Goal: Check status: Check status

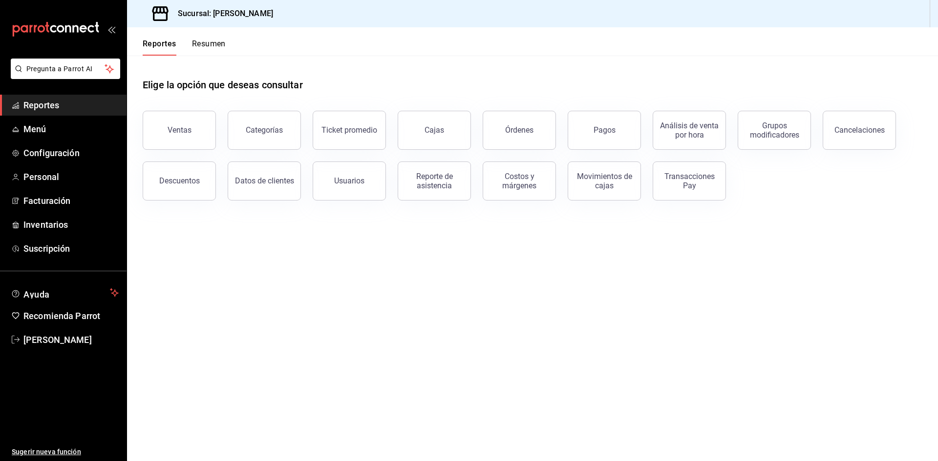
click at [213, 45] on button "Resumen" at bounding box center [209, 47] width 34 height 17
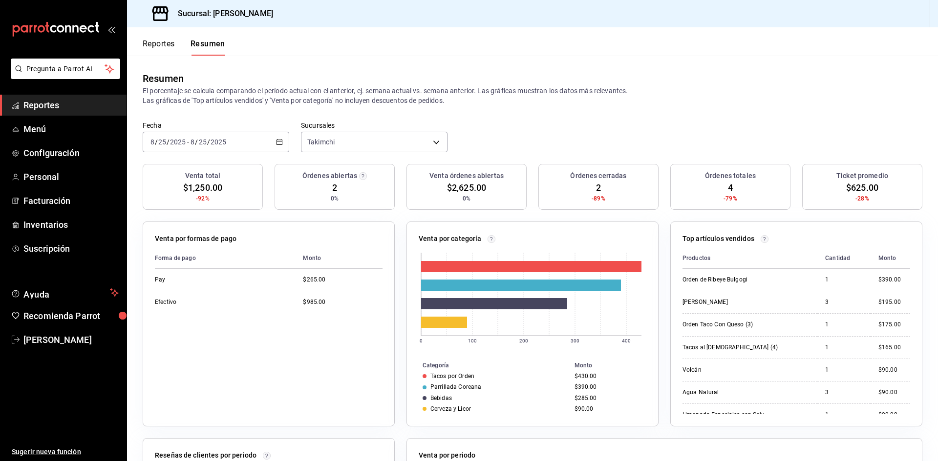
click at [163, 39] on button "Reportes" at bounding box center [159, 47] width 32 height 17
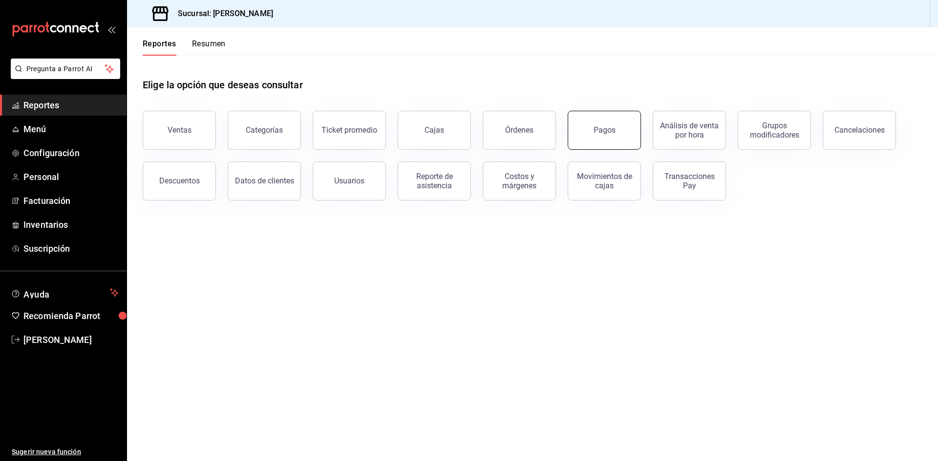
click at [583, 125] on button "Pagos" at bounding box center [603, 130] width 73 height 39
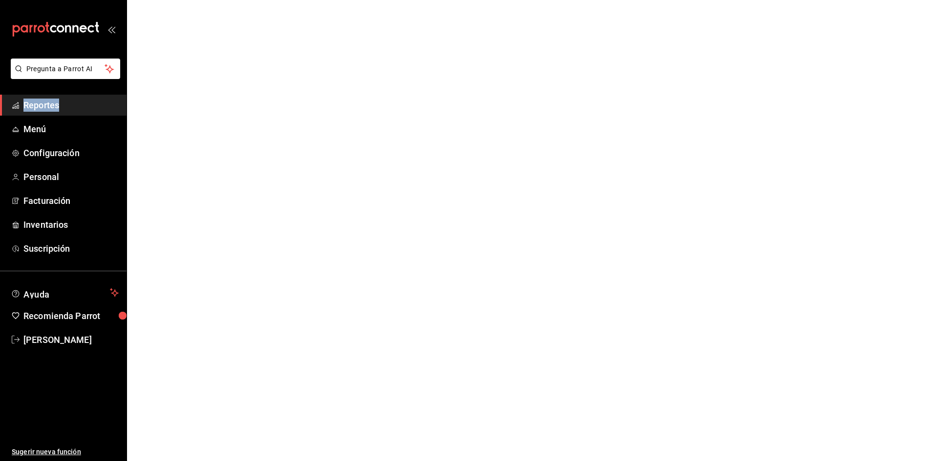
click at [583, 0] on html "Pregunta a Parrot AI Reportes Menú Configuración Personal Facturación Inventari…" at bounding box center [469, 0] width 938 height 0
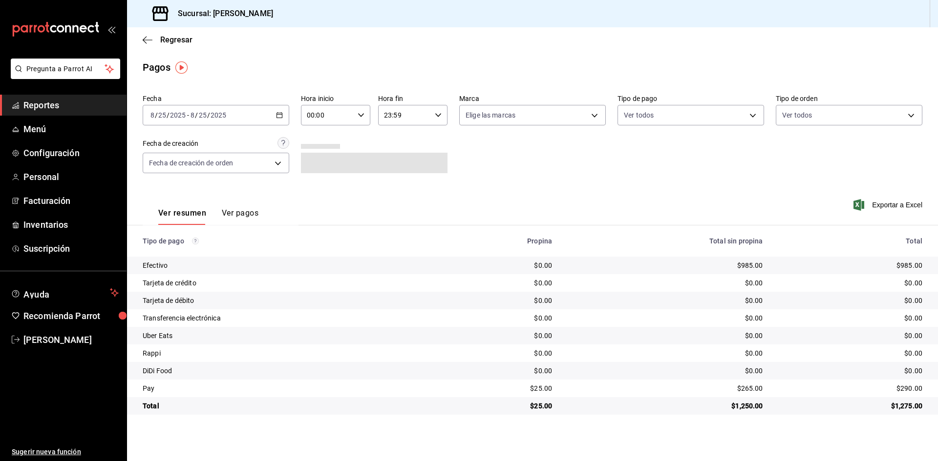
click at [140, 38] on div "Regresar" at bounding box center [532, 39] width 811 height 25
click at [148, 39] on icon "button" at bounding box center [148, 40] width 10 height 9
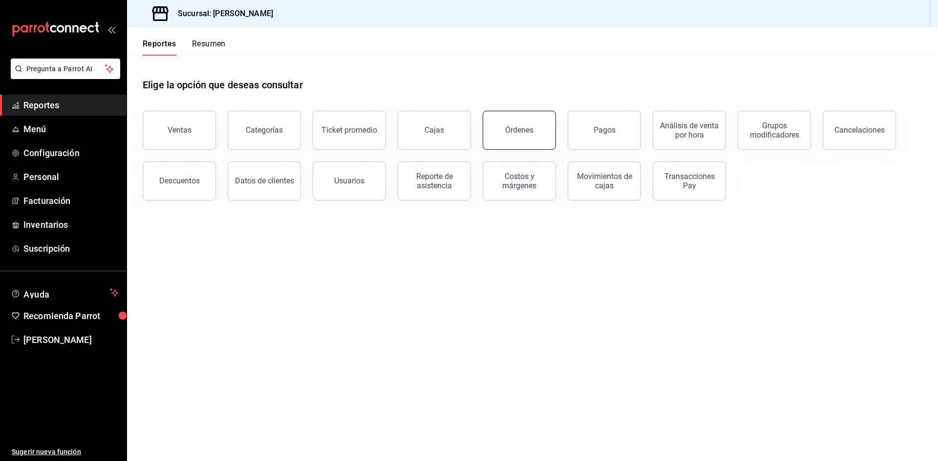
click at [514, 129] on div "Órdenes" at bounding box center [519, 129] width 28 height 9
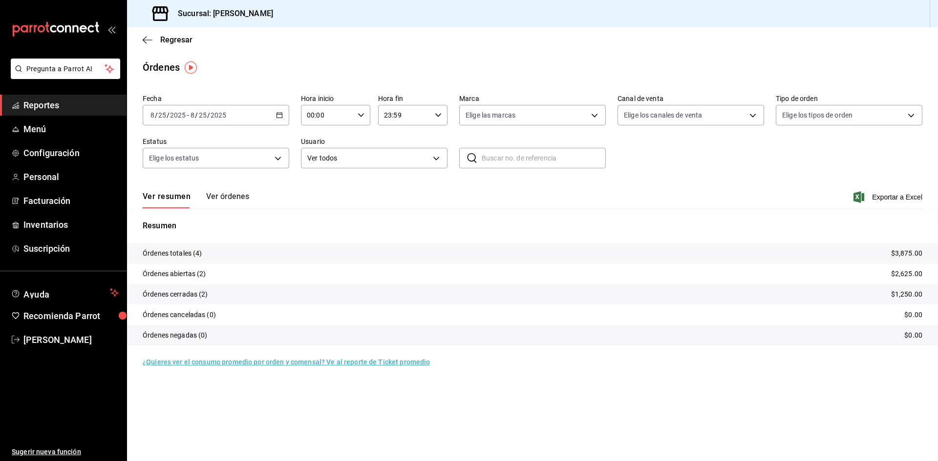
click at [234, 197] on button "Ver órdenes" at bounding box center [227, 200] width 43 height 17
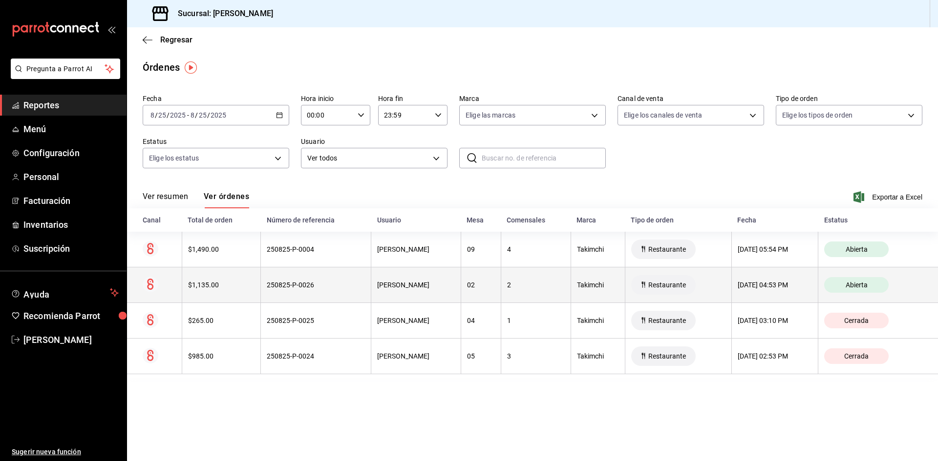
click at [286, 293] on th "250825-P-0026" at bounding box center [316, 286] width 110 height 36
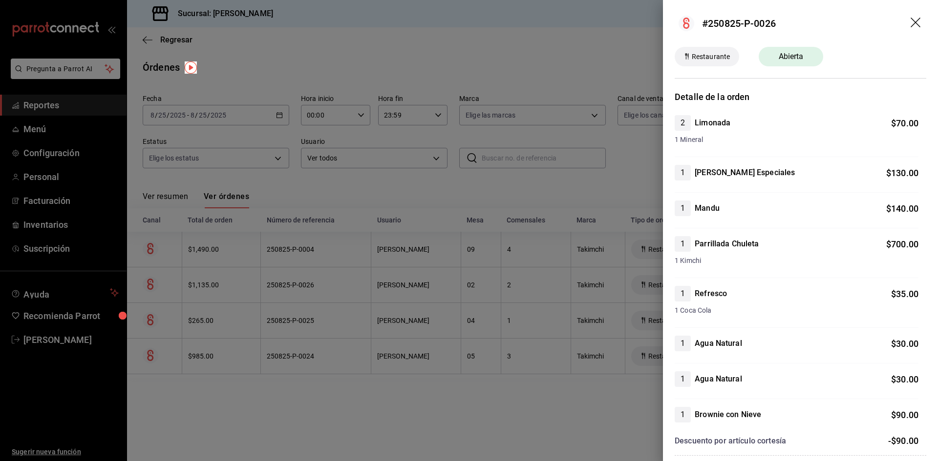
click at [910, 20] on icon "drag" at bounding box center [916, 24] width 12 height 12
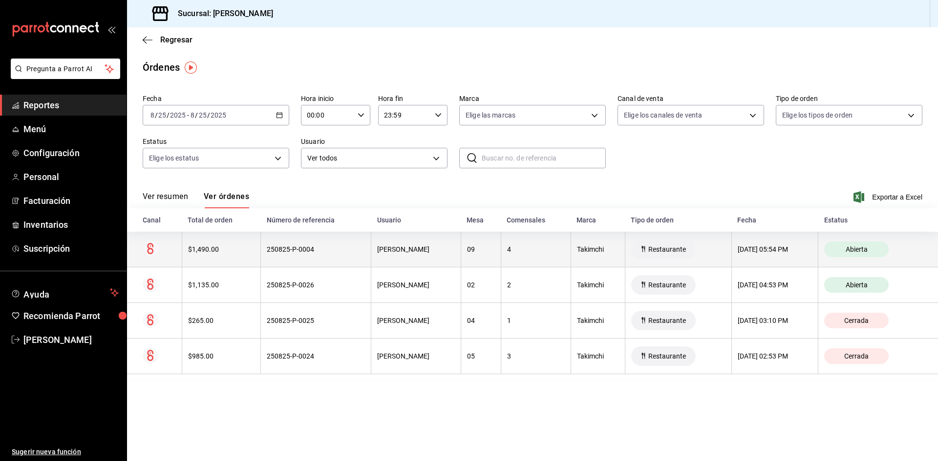
click at [476, 252] on th "09" at bounding box center [480, 250] width 40 height 36
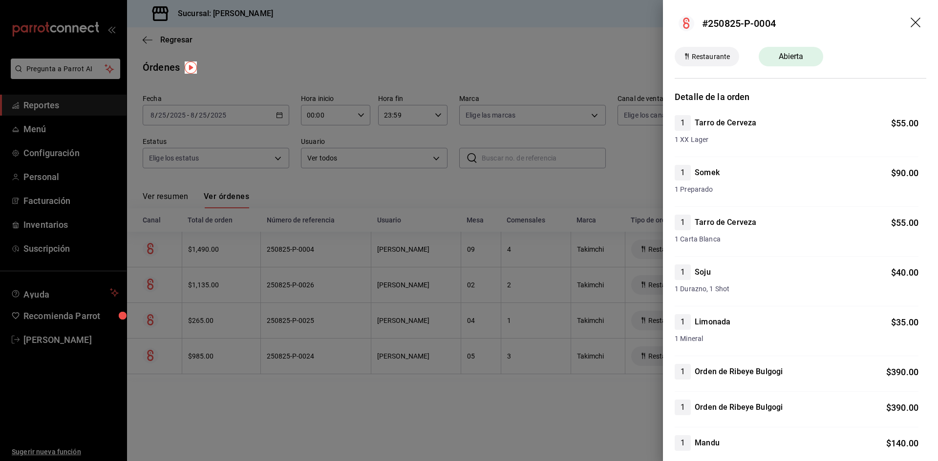
click at [910, 24] on icon "drag" at bounding box center [916, 24] width 12 height 12
